Goal: Task Accomplishment & Management: Manage account settings

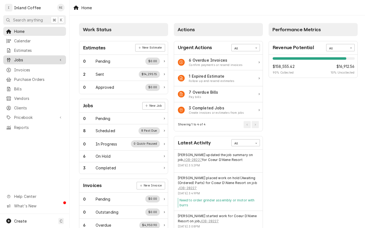
click at [53, 59] on span "Jobs" at bounding box center [34, 60] width 41 height 6
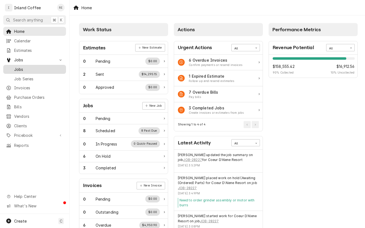
click at [66, 66] on link "Jobs" at bounding box center [34, 69] width 63 height 9
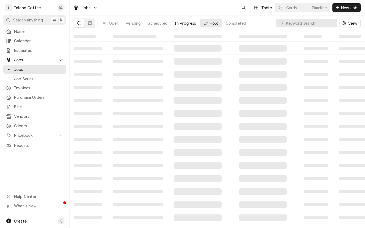
click at [196, 25] on div "In Progress" at bounding box center [186, 23] width 22 height 6
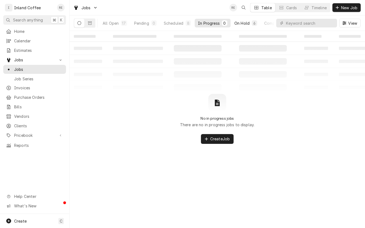
click at [240, 22] on div "On Hold" at bounding box center [241, 23] width 15 height 6
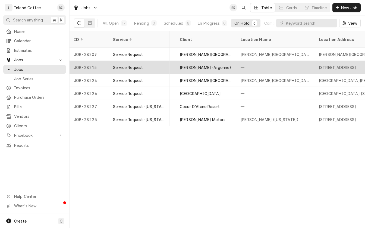
click at [206, 65] on div "[PERSON_NAME] (Argonne)" at bounding box center [205, 68] width 51 height 6
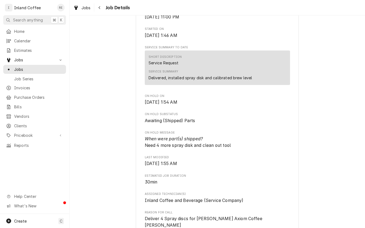
scroll to position [187, 0]
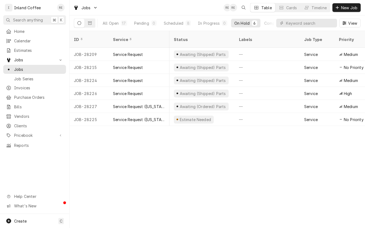
scroll to position [0, 201]
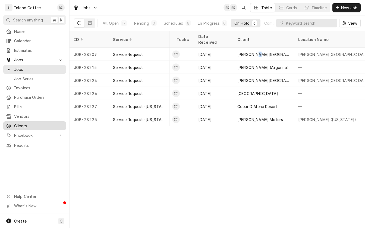
click at [38, 123] on span "Clients" at bounding box center [38, 126] width 49 height 6
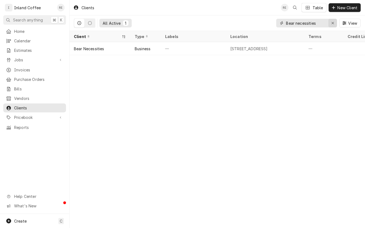
click at [330, 21] on div "Erase input" at bounding box center [332, 22] width 5 height 5
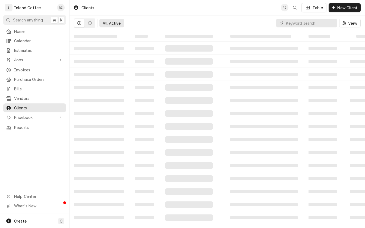
click at [302, 22] on input "Dynamic Content Wrapper" at bounding box center [310, 23] width 48 height 9
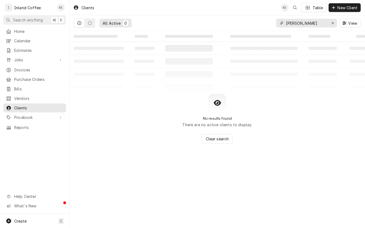
type input "davenport"
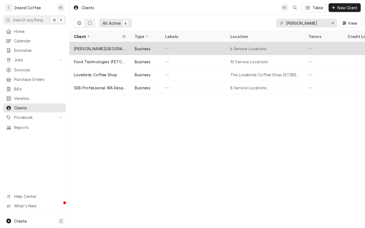
click at [231, 48] on div "6 Service Locations" at bounding box center [248, 49] width 36 height 6
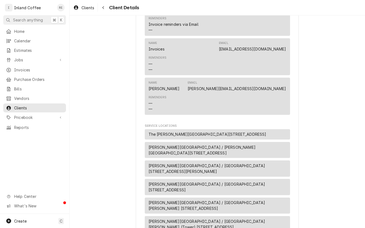
scroll to position [473, 0]
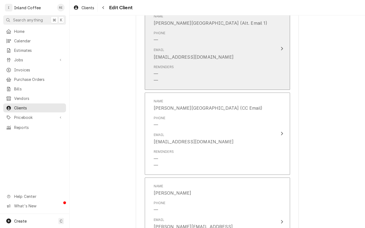
scroll to position [477, 0]
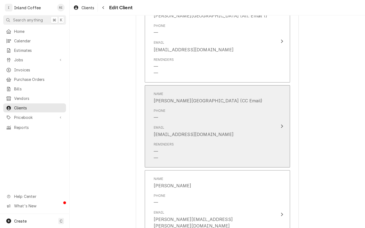
click at [282, 125] on icon "Update Contact" at bounding box center [282, 127] width 2 height 4
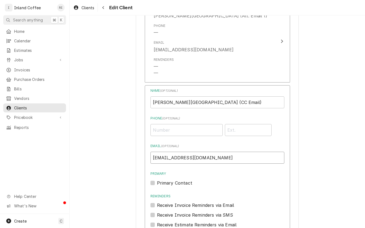
drag, startPoint x: 231, startPoint y: 150, endPoint x: 141, endPoint y: 150, distance: 90.1
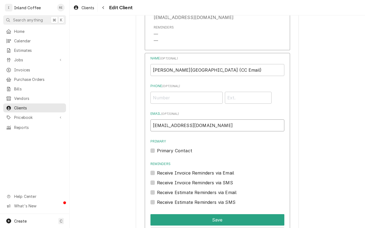
scroll to position [509, 0]
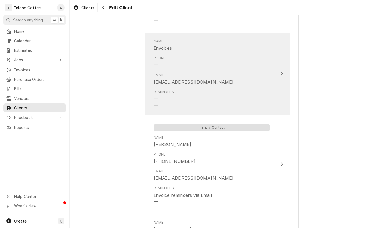
scroll to position [800, 0]
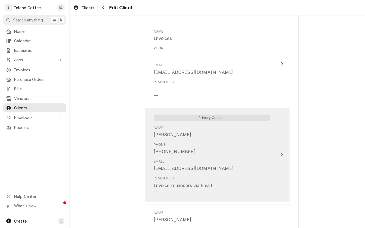
click at [285, 151] on div "Update Contact" at bounding box center [281, 154] width 7 height 7
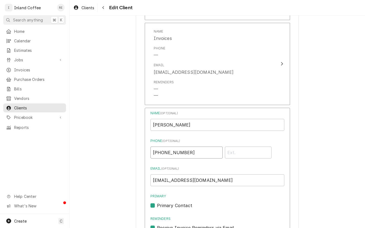
drag, startPoint x: 187, startPoint y: 140, endPoint x: 134, endPoint y: 138, distance: 53.2
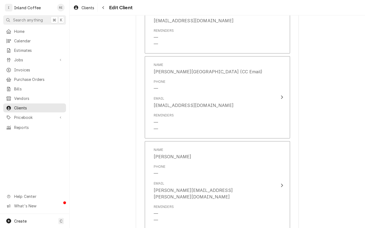
scroll to position [820, 0]
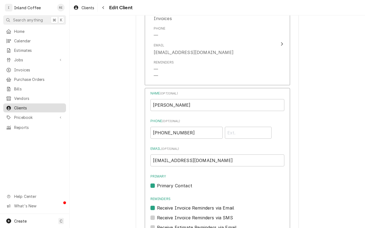
click at [41, 105] on span "Clients" at bounding box center [38, 108] width 49 height 6
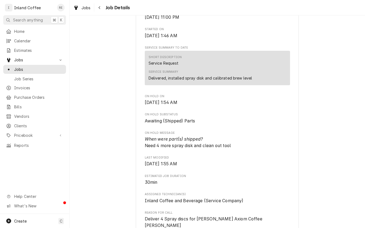
scroll to position [183, 0]
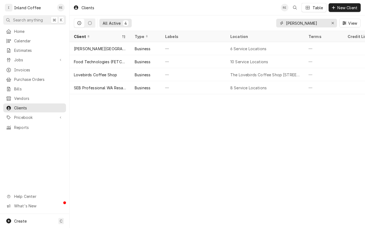
drag, startPoint x: 310, startPoint y: 22, endPoint x: 250, endPoint y: 22, distance: 60.3
click at [250, 22] on div "All Active 4 [PERSON_NAME] View" at bounding box center [217, 22] width 287 height 15
type input "levy"
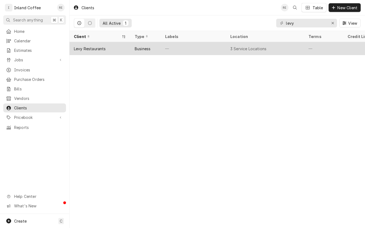
click at [97, 45] on div "Levy Restaurants" at bounding box center [100, 48] width 61 height 13
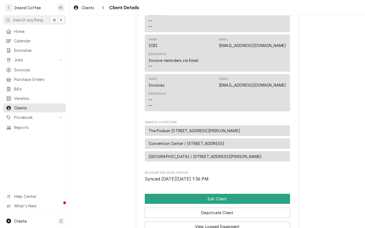
scroll to position [319, 0]
click at [197, 142] on span "Convention Center / [STREET_ADDRESS]" at bounding box center [187, 143] width 76 height 6
click at [191, 144] on span "Convention Center / [STREET_ADDRESS]" at bounding box center [187, 143] width 76 height 6
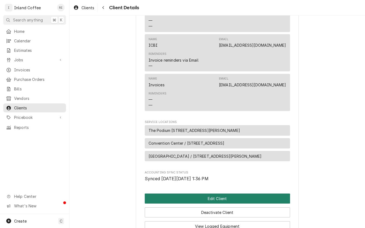
click at [203, 197] on button "Edit Client" at bounding box center [217, 199] width 145 height 10
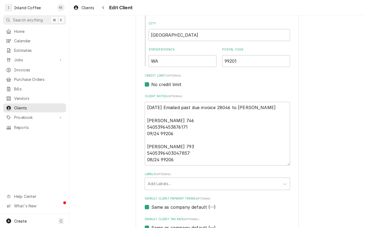
scroll to position [187, 0]
drag, startPoint x: 179, startPoint y: 126, endPoint x: 146, endPoint y: 98, distance: 43.8
click at [146, 101] on textarea "[DATE] Emailed past due invoice 28046 to [PERSON_NAME] [PERSON_NAME] 746 540539…" at bounding box center [217, 133] width 145 height 64
type textarea "x"
type textarea "Aleksandr V. Lavrinenko 793 5405396403047857 08/24 99206"
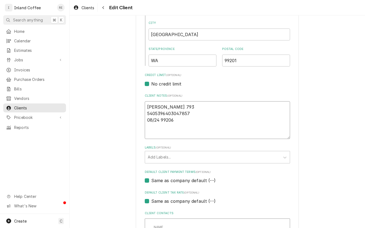
drag, startPoint x: 192, startPoint y: 129, endPoint x: 131, endPoint y: 102, distance: 66.7
type textarea "x"
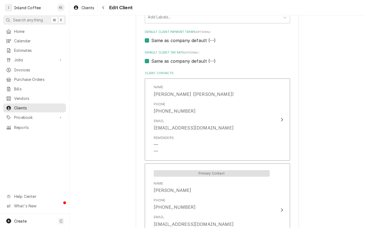
scroll to position [311, 0]
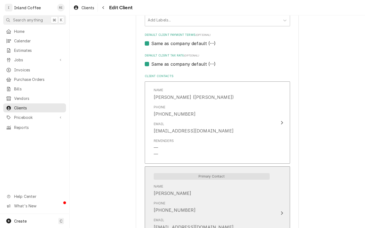
click at [283, 210] on div "Update Contact" at bounding box center [281, 213] width 7 height 7
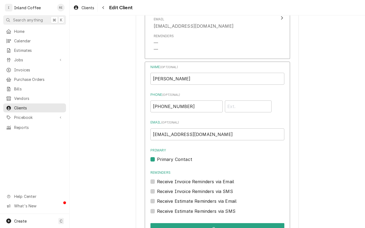
scroll to position [423, 0]
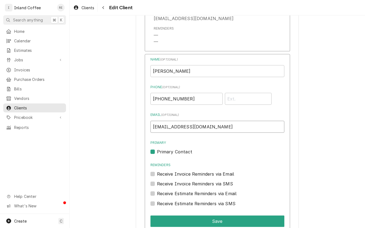
drag, startPoint x: 231, startPoint y: 121, endPoint x: 134, endPoint y: 114, distance: 96.6
drag, startPoint x: 191, startPoint y: 89, endPoint x: 139, endPoint y: 87, distance: 51.9
drag, startPoint x: 191, startPoint y: 94, endPoint x: 138, endPoint y: 91, distance: 53.6
click at [138, 91] on div "Please provide the following information about your client: Client Type Industr…" at bounding box center [217, 71] width 163 height 936
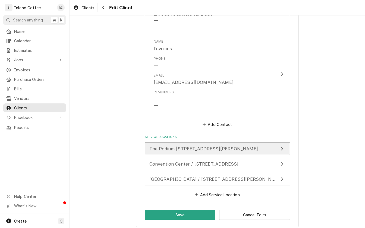
scroll to position [734, 0]
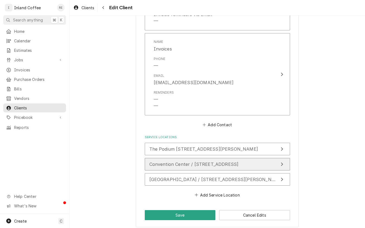
click at [260, 158] on button "Convention Center / 334 West Spokane Falls blvd." at bounding box center [217, 164] width 145 height 12
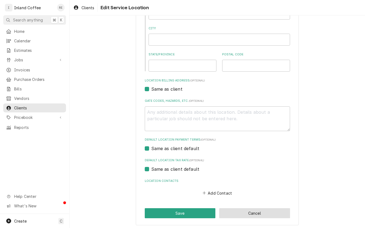
click at [251, 211] on button "Cancel" at bounding box center [254, 213] width 71 height 10
type textarea "x"
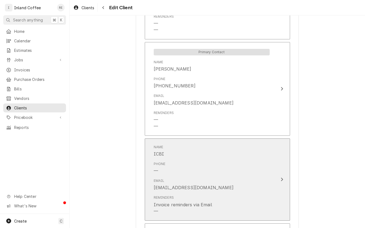
scroll to position [434, 0]
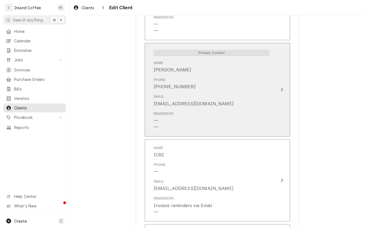
click at [267, 92] on div "Email hfroewiss@levyrestaurants.com" at bounding box center [212, 100] width 116 height 17
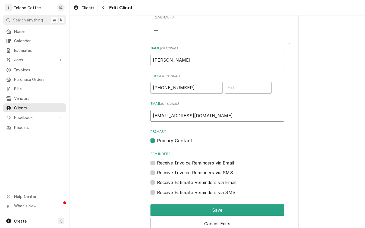
drag, startPoint x: 224, startPoint y: 107, endPoint x: 116, endPoint y: 102, distance: 108.7
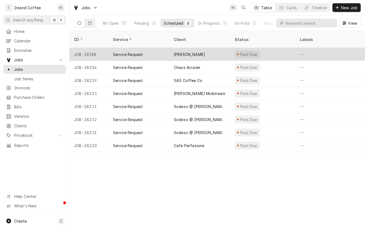
click at [342, 52] on div "—" at bounding box center [327, 54] width 65 height 13
